Goal: Navigation & Orientation: Understand site structure

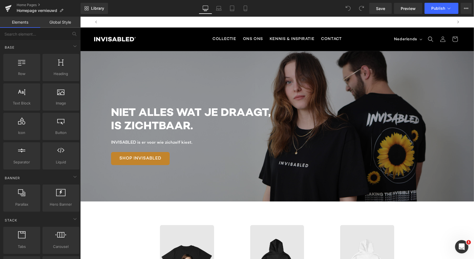
scroll to position [0, 347]
click at [5, 10] on icon at bounding box center [8, 8] width 7 height 14
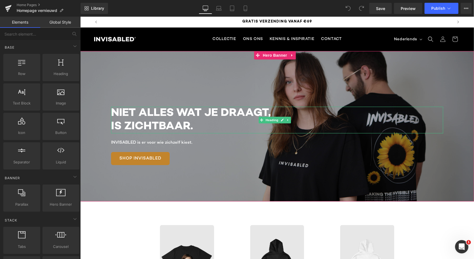
click at [182, 123] on h1 "IS ZICHTBAAR." at bounding box center [277, 126] width 332 height 13
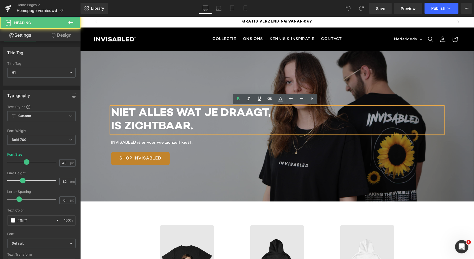
click at [182, 123] on h1 "IS ZICHTBAAR." at bounding box center [277, 126] width 332 height 13
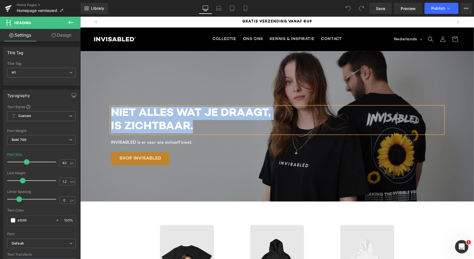
copy div "NIET ALLES WAT JE DRAAGT, IS ZICHTBAAR."
click at [170, 142] on p "INVISABLED is er voor wie zichzelf kiest." at bounding box center [277, 142] width 332 height 6
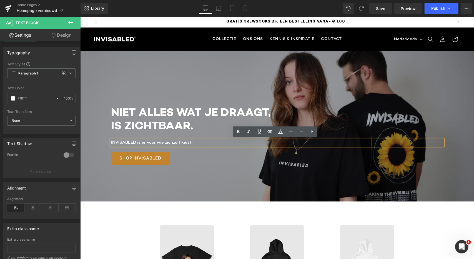
scroll to position [0, 0]
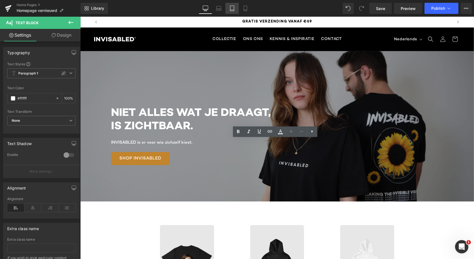
click at [231, 6] on icon at bounding box center [232, 9] width 6 height 6
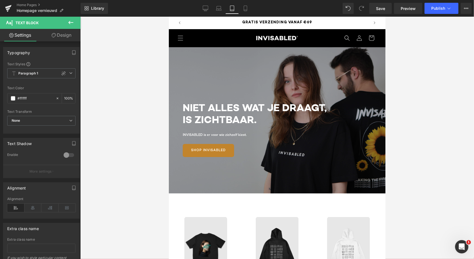
scroll to position [34, 0]
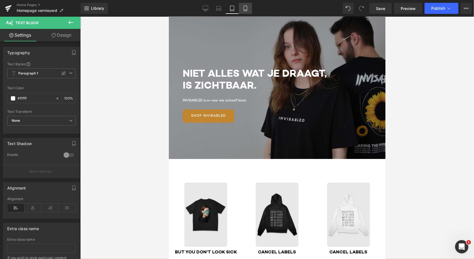
click at [246, 12] on link "Mobile" at bounding box center [245, 8] width 13 height 11
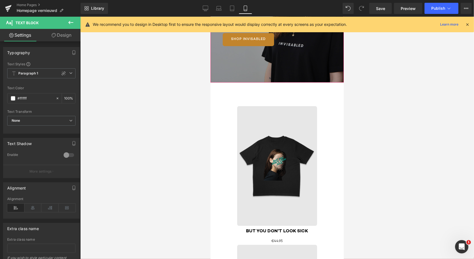
scroll to position [0, 0]
click at [204, 10] on icon at bounding box center [206, 9] width 6 height 6
type input "100"
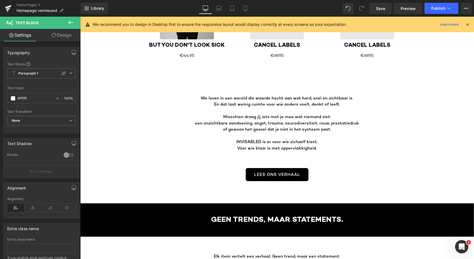
scroll to position [281, 0]
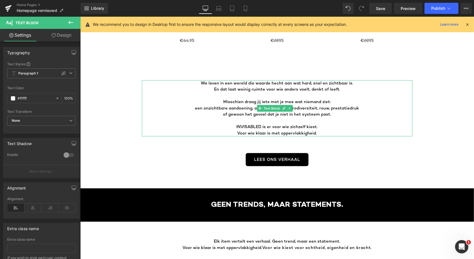
click at [261, 119] on p at bounding box center [276, 120] width 270 height 6
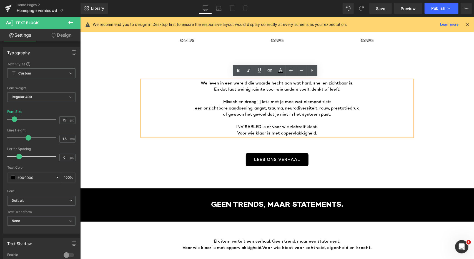
scroll to position [0, 347]
click at [251, 98] on p "Misschien draag jij iets met je mee wat niemand ziet:" at bounding box center [276, 101] width 270 height 6
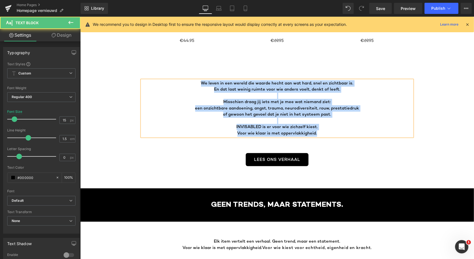
copy div "We leven in een wereld die waarde hecht aan wat hard, snel en zichtbaar is. En …"
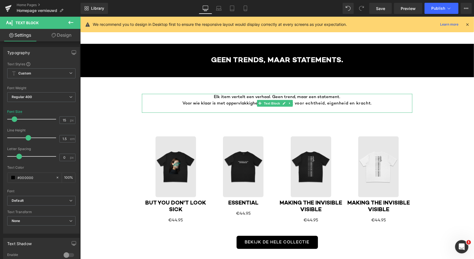
click at [324, 97] on p "Elk item vertelt een verhaal. Geen trend, maar een statement." at bounding box center [276, 96] width 270 height 6
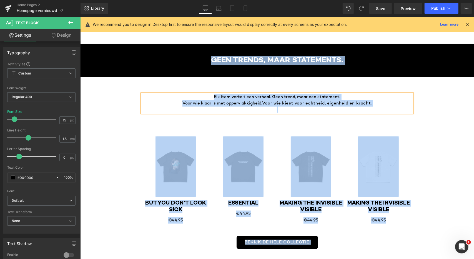
scroll to position [0, 0]
click at [324, 97] on p "Elk item vertelt een verhaal. Geen trend, maar een statement." at bounding box center [276, 96] width 270 height 6
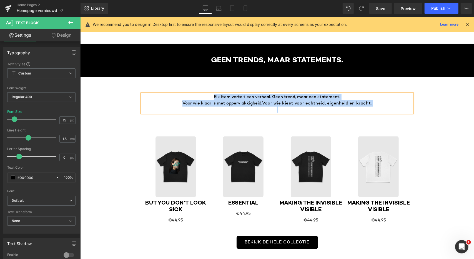
copy div "Elk item vertelt een verhaal. Geen trend, maar een statement. Voor wie klaar is…"
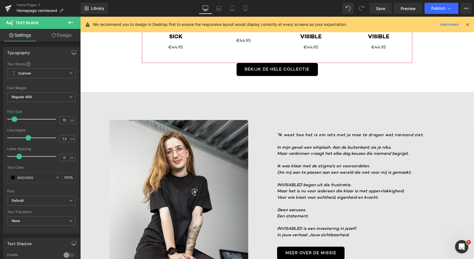
scroll to position [599, 0]
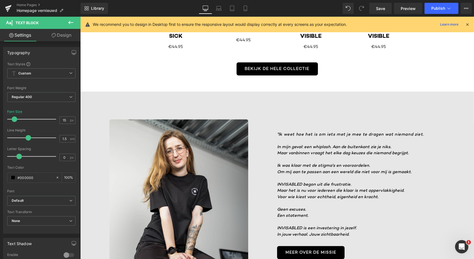
click at [299, 170] on icon "Om mij aan te passen aan een wereld die niet voor mij is gemaakt." at bounding box center [344, 172] width 134 height 4
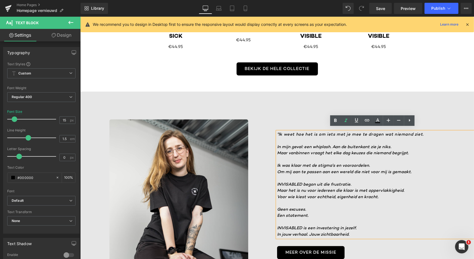
scroll to position [0, 347]
click at [292, 165] on p "Ik was klaar met de stigma's en vooroordelen." at bounding box center [375, 165] width 197 height 6
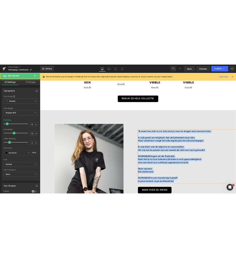
scroll to position [0, 695]
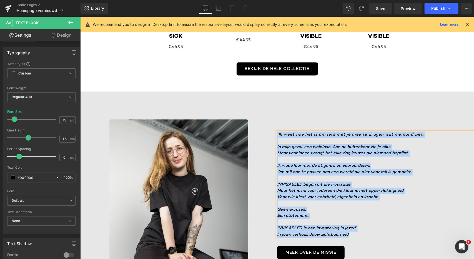
copy div "" Ik weet hoe het is om iets met je mee te dragen wat niemand ziet. In mijn gev…"
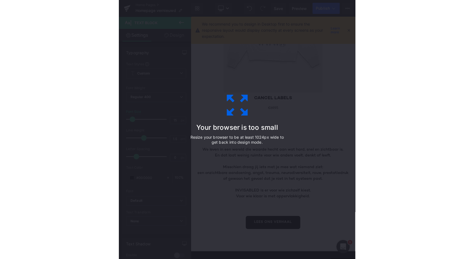
scroll to position [0, 128]
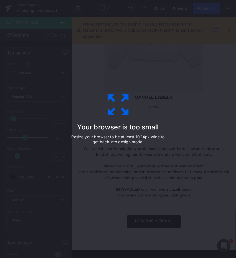
click at [185, 140] on div "Your browser is too small Resize your browser to be at least 1024px wide to get…" at bounding box center [118, 129] width 236 height 258
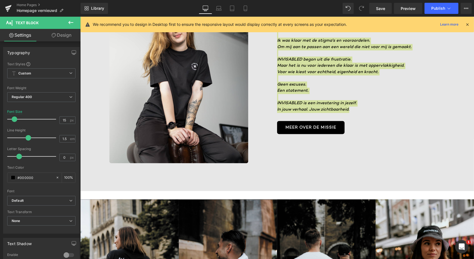
scroll to position [0, 0]
